Goal: Transaction & Acquisition: Purchase product/service

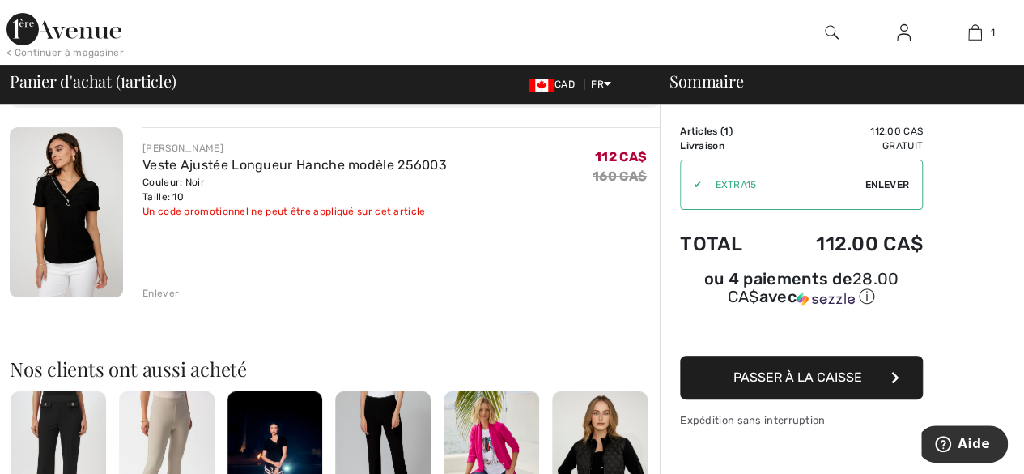
scroll to position [112, 0]
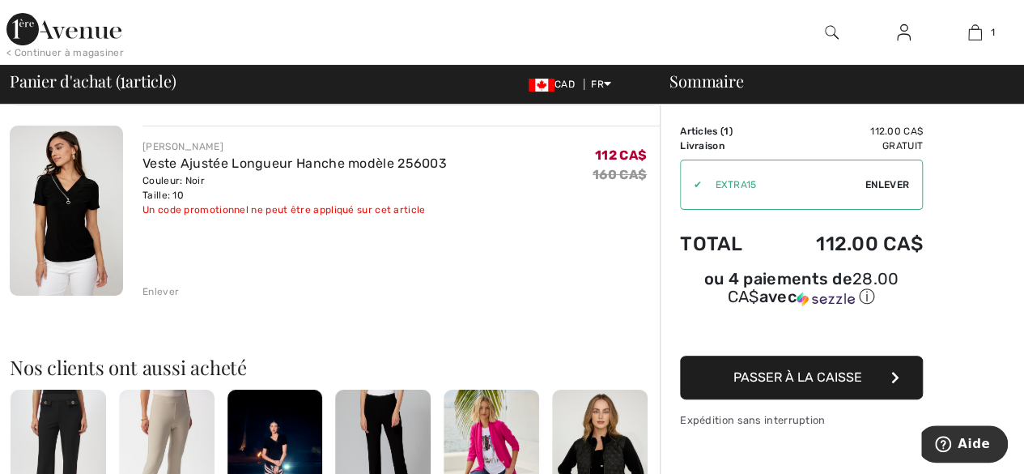
click at [828, 369] on span "Passer à la caisse" at bounding box center [798, 376] width 129 height 15
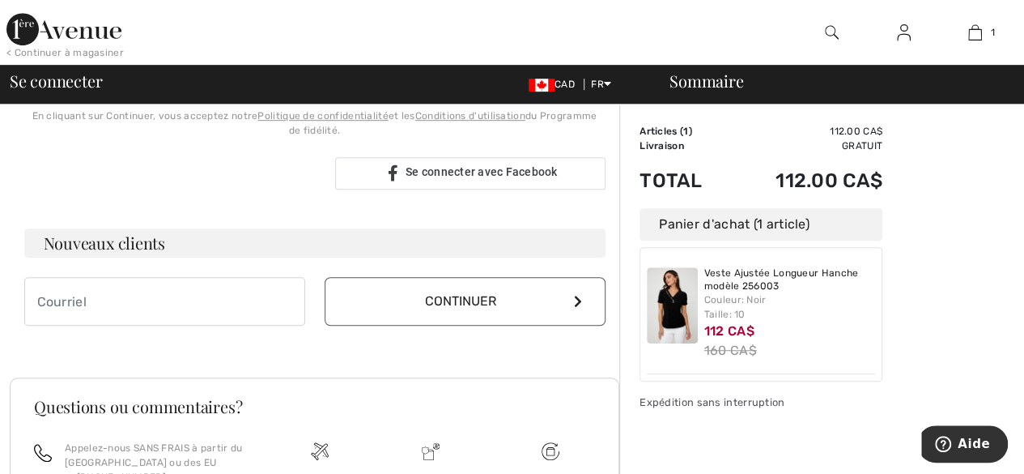
scroll to position [406, 0]
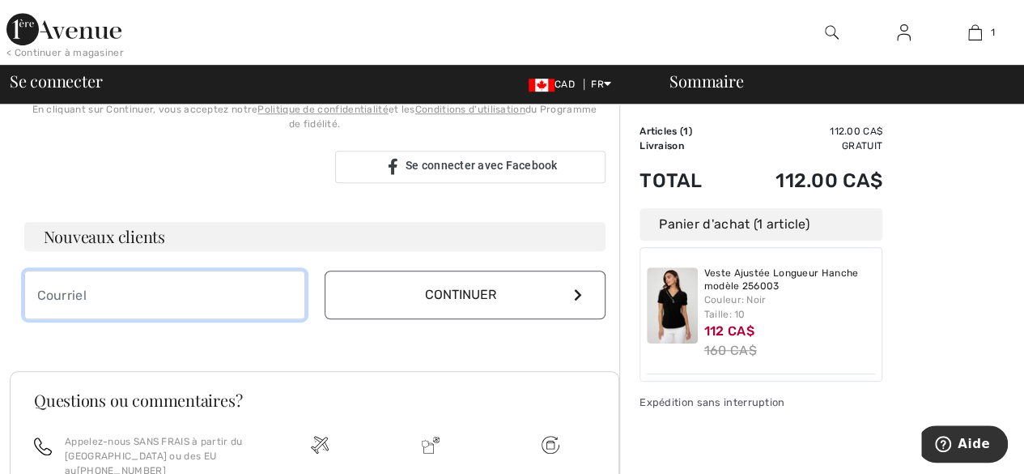
click at [152, 296] on input "email" at bounding box center [164, 294] width 281 height 49
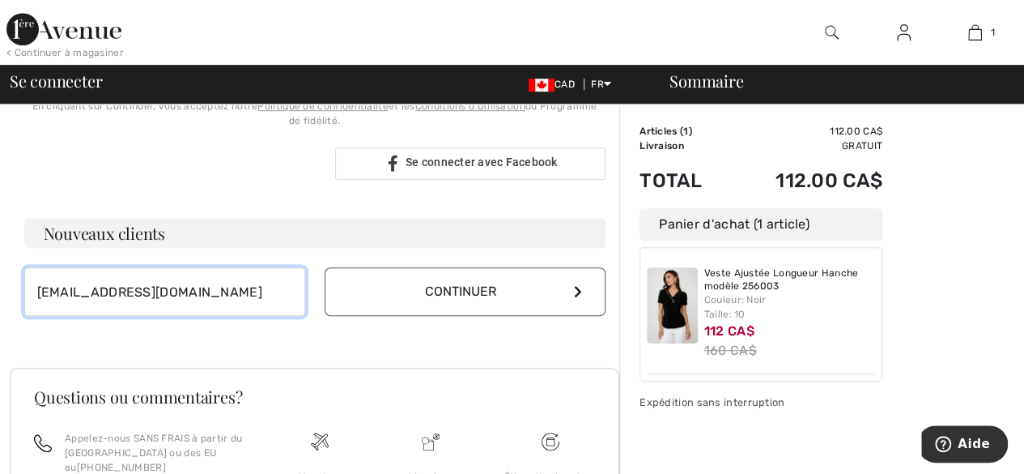
type input "[EMAIL_ADDRESS][DOMAIN_NAME]"
click at [581, 290] on icon at bounding box center [578, 291] width 8 height 13
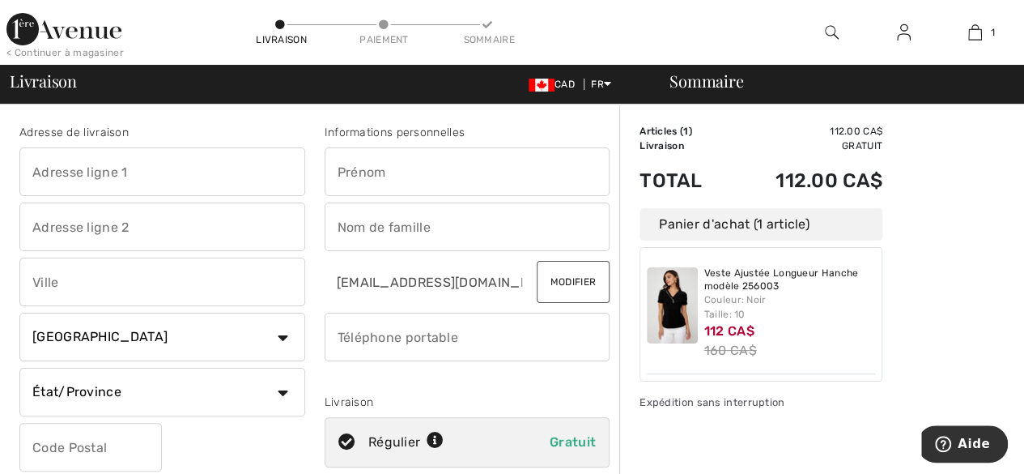
click at [241, 179] on input "text" at bounding box center [162, 171] width 286 height 49
type input "[STREET_ADDRESS][PERSON_NAME]"
click at [394, 175] on input "text" at bounding box center [468, 171] width 286 height 49
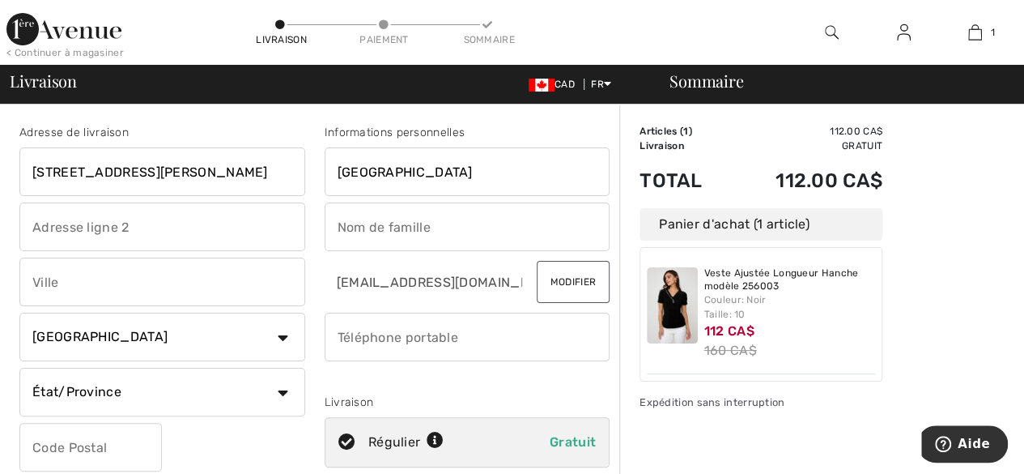
type input "france"
click at [394, 223] on input "text" at bounding box center [468, 226] width 286 height 49
type input "Vachon"
click at [270, 287] on input "text" at bounding box center [162, 281] width 286 height 49
type input "La Présentation"
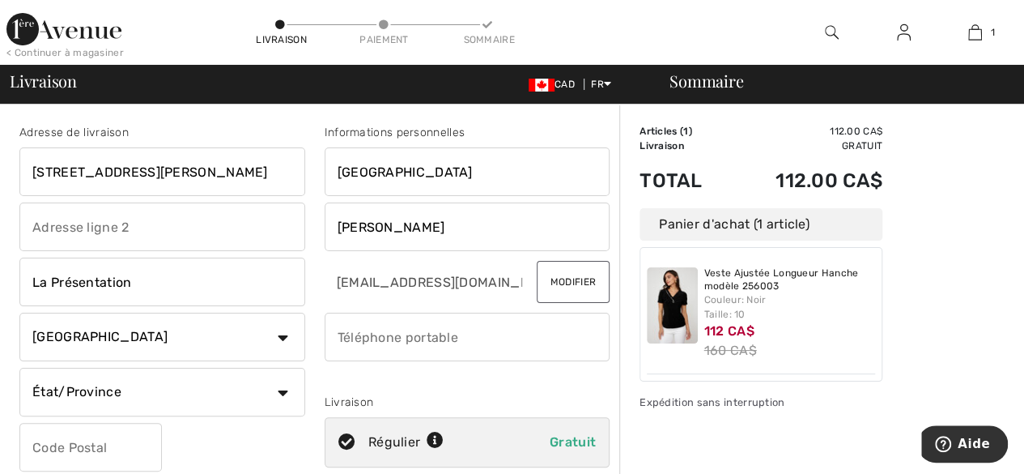
click at [279, 394] on select "État/Province Alberta Colombie-Britannique Ile-du-Prince-Edward Manitoba Nouvea…" at bounding box center [162, 392] width 286 height 49
select select "QC"
click at [19, 368] on select "État/Province Alberta Colombie-Britannique Ile-du-Prince-Edward Manitoba Nouvea…" at bounding box center [162, 392] width 286 height 49
click at [397, 337] on input "phone" at bounding box center [468, 337] width 286 height 49
type input "4507961722"
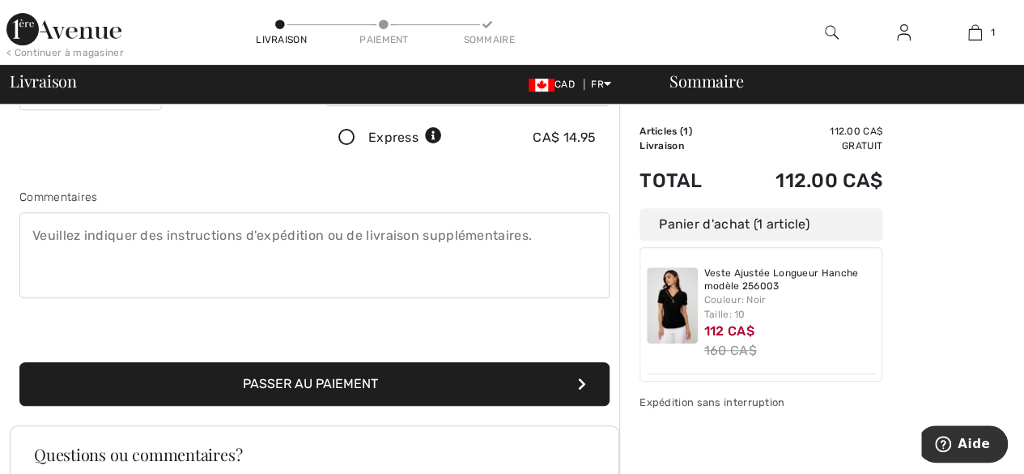
scroll to position [402, 0]
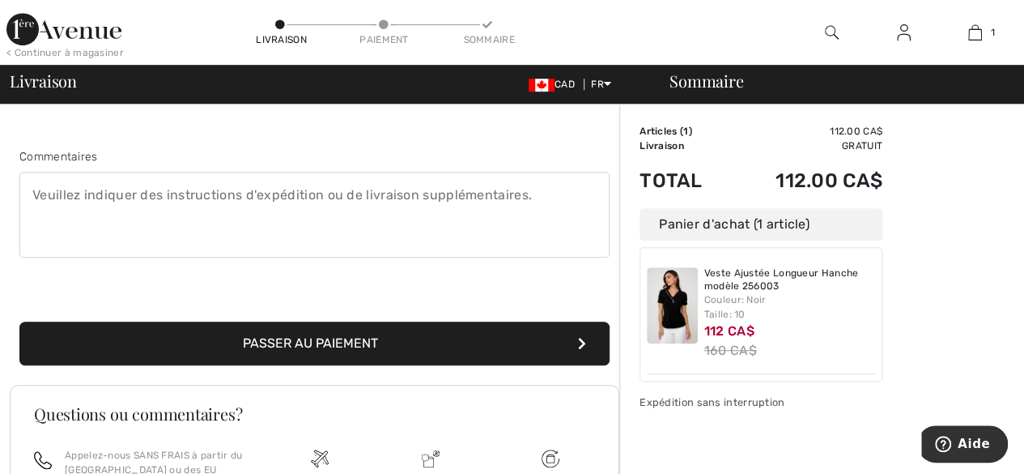
click at [369, 351] on button "Passer au paiement" at bounding box center [314, 343] width 590 height 44
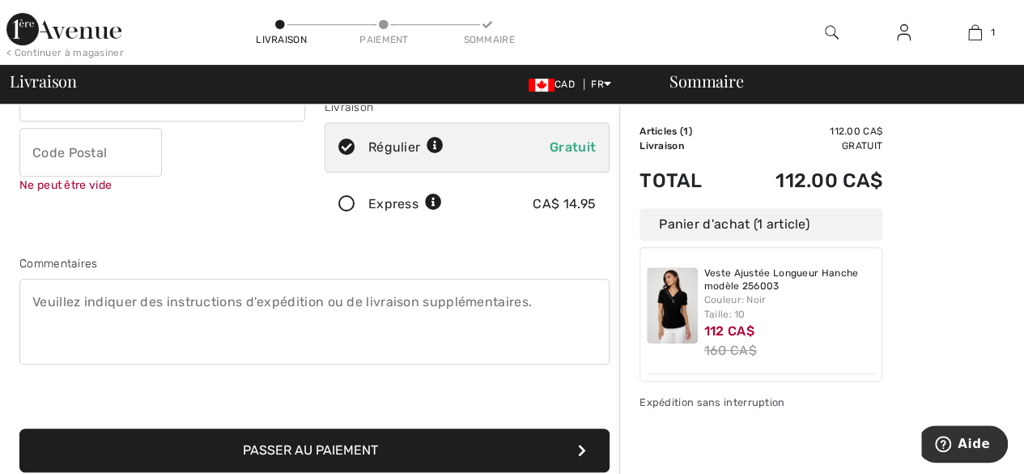
scroll to position [293, 0]
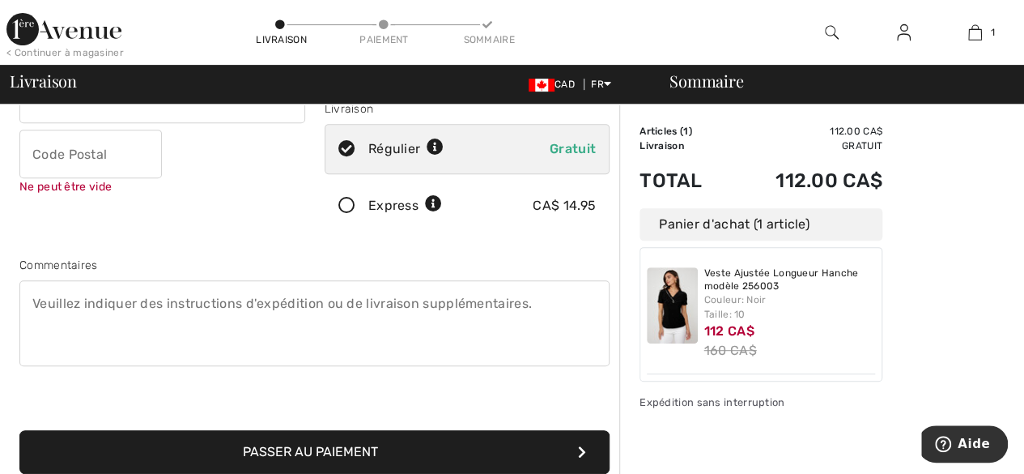
click at [346, 450] on button "Passer au paiement" at bounding box center [314, 452] width 590 height 44
click at [96, 155] on input "text" at bounding box center [90, 154] width 142 height 49
type input "J0H1B0"
click at [288, 468] on button "Passer au paiement" at bounding box center [314, 452] width 590 height 44
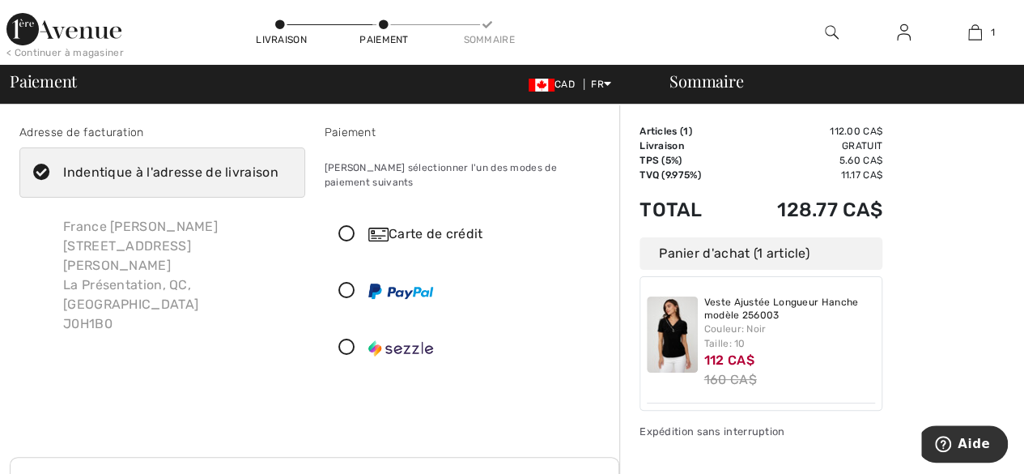
click at [344, 226] on icon at bounding box center [346, 234] width 43 height 17
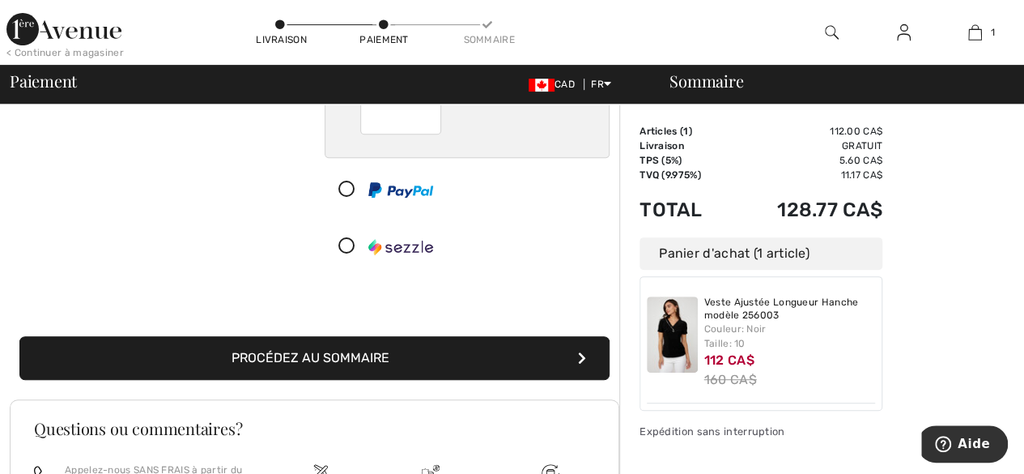
scroll to position [316, 0]
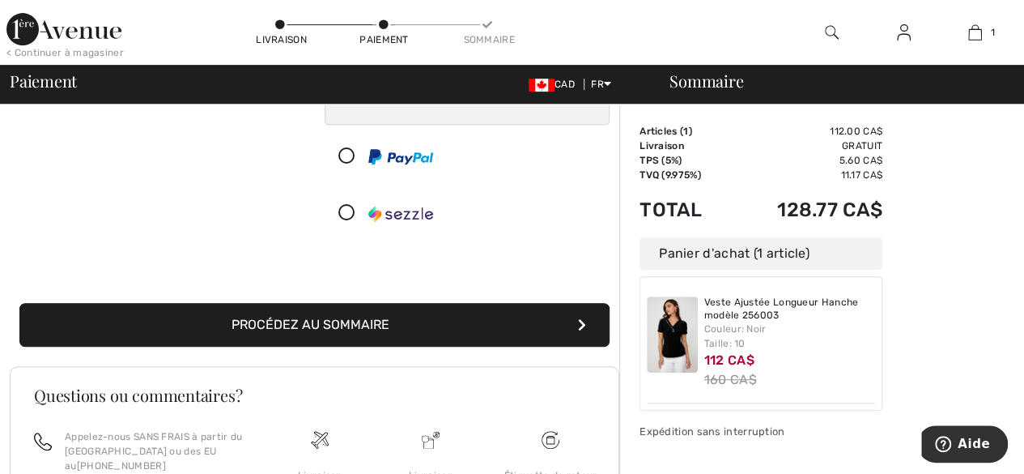
click at [514, 311] on button "Procédez au sommaire" at bounding box center [314, 325] width 590 height 44
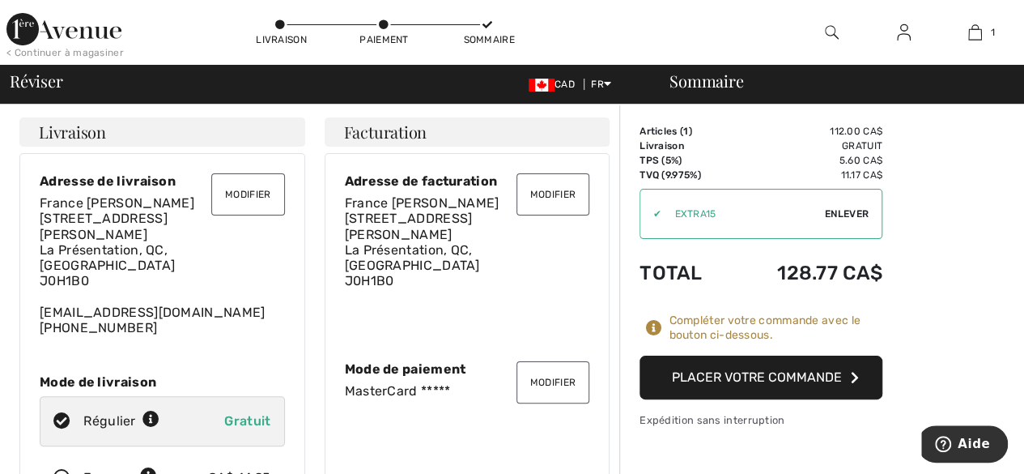
scroll to position [1, 0]
click at [734, 376] on button "Placer votre commande" at bounding box center [761, 377] width 243 height 44
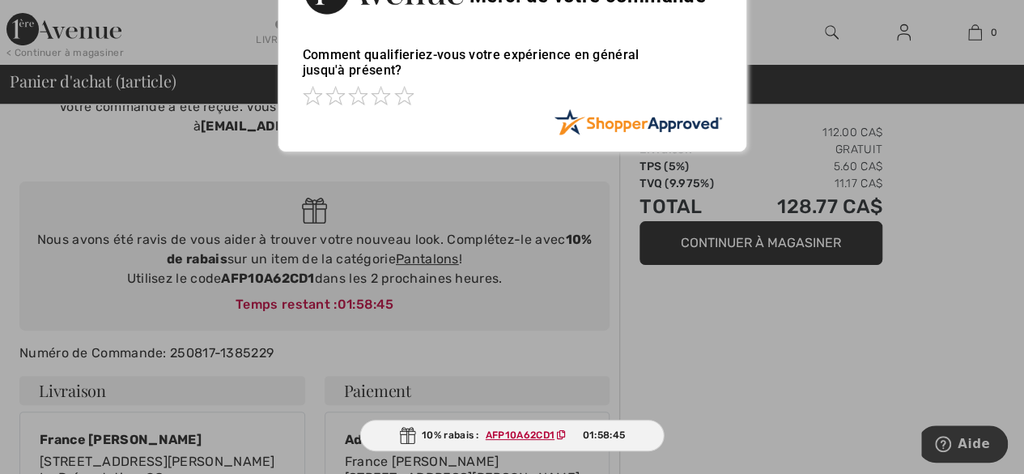
scroll to position [81, 0]
